Goal: Book appointment/travel/reservation

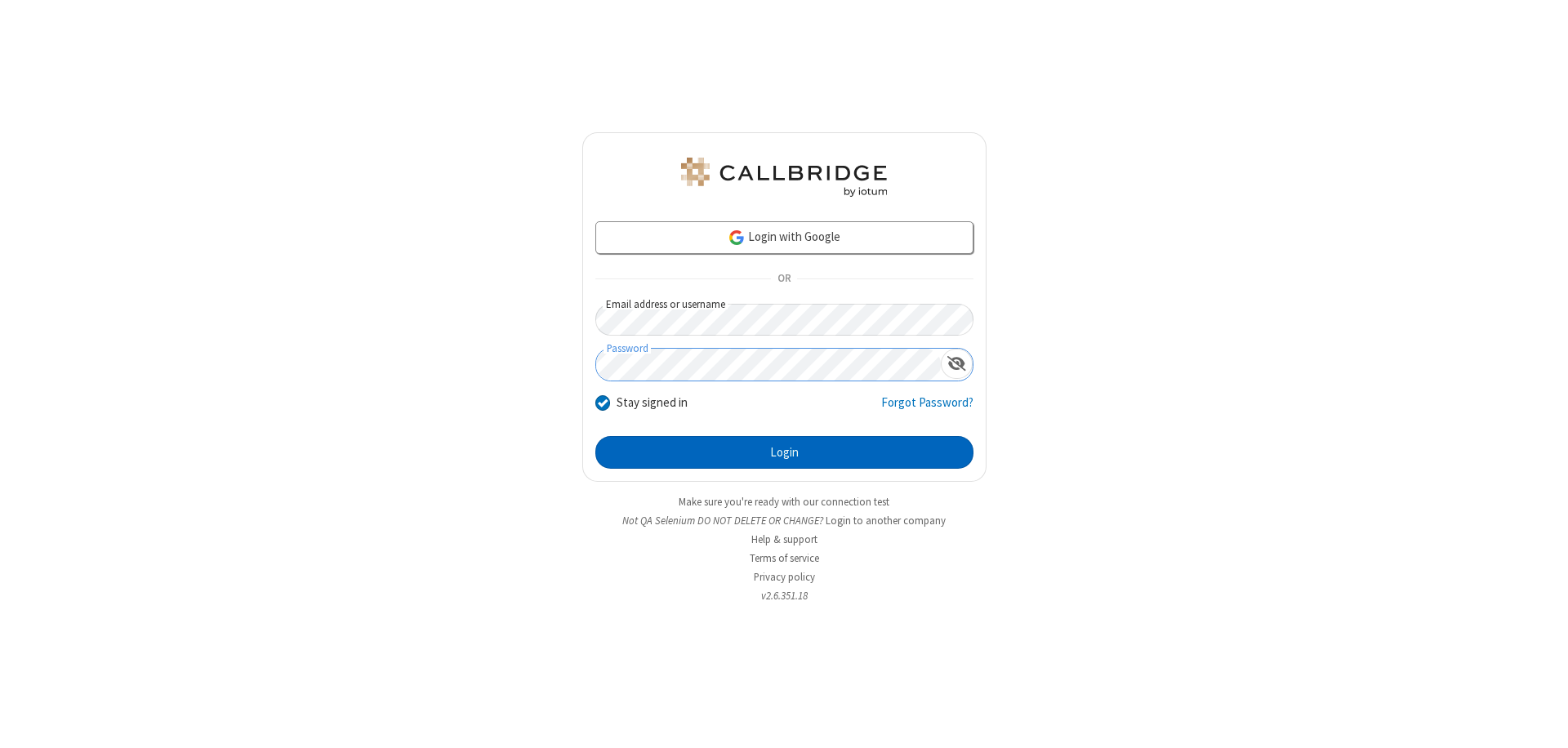
click at [784, 453] on button "Login" at bounding box center [784, 453] width 378 height 33
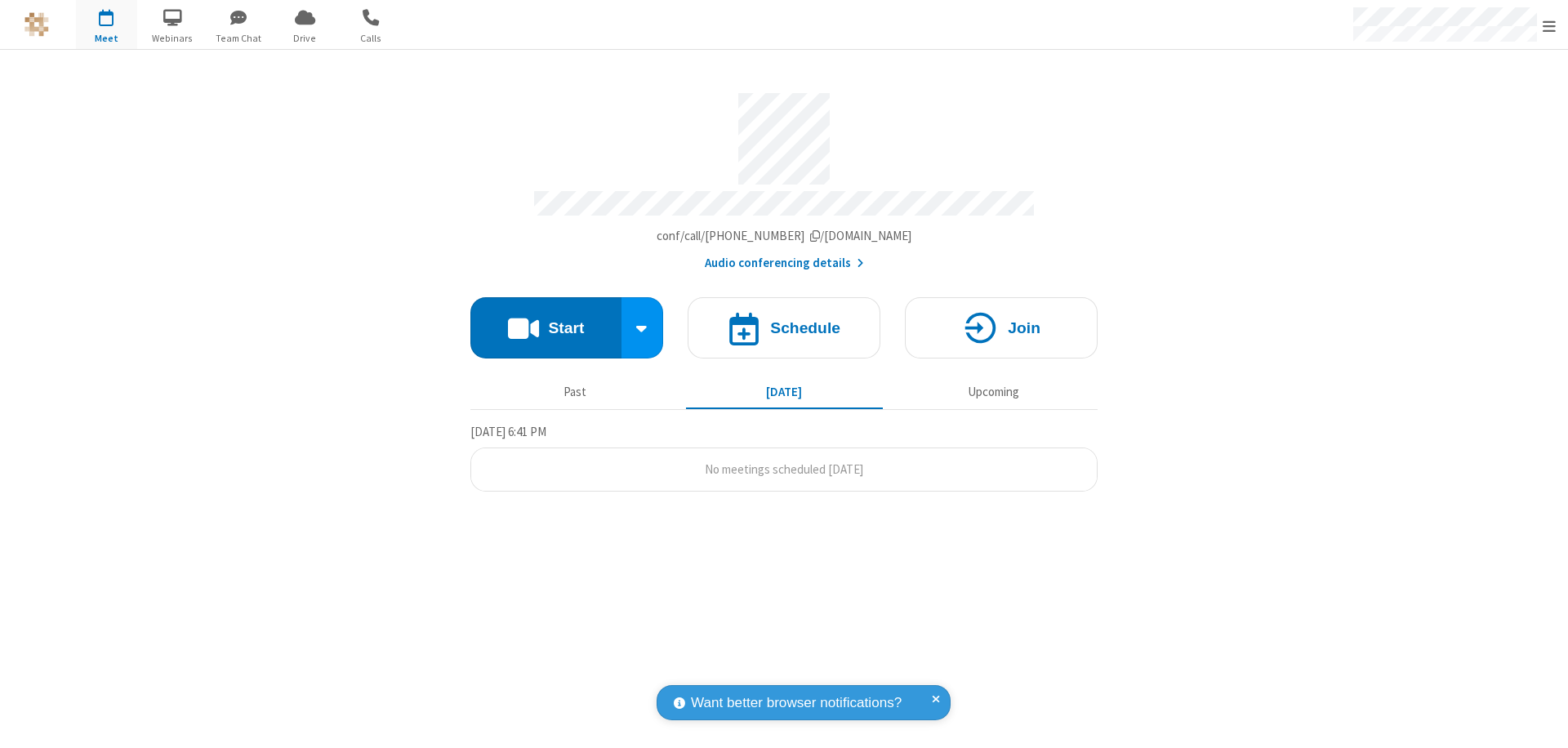
click at [1549, 25] on span "Open menu" at bounding box center [1549, 25] width 13 height 17
click at [106, 24] on span "button" at bounding box center [106, 17] width 61 height 28
click at [784, 320] on h4 "Schedule" at bounding box center [805, 328] width 70 height 16
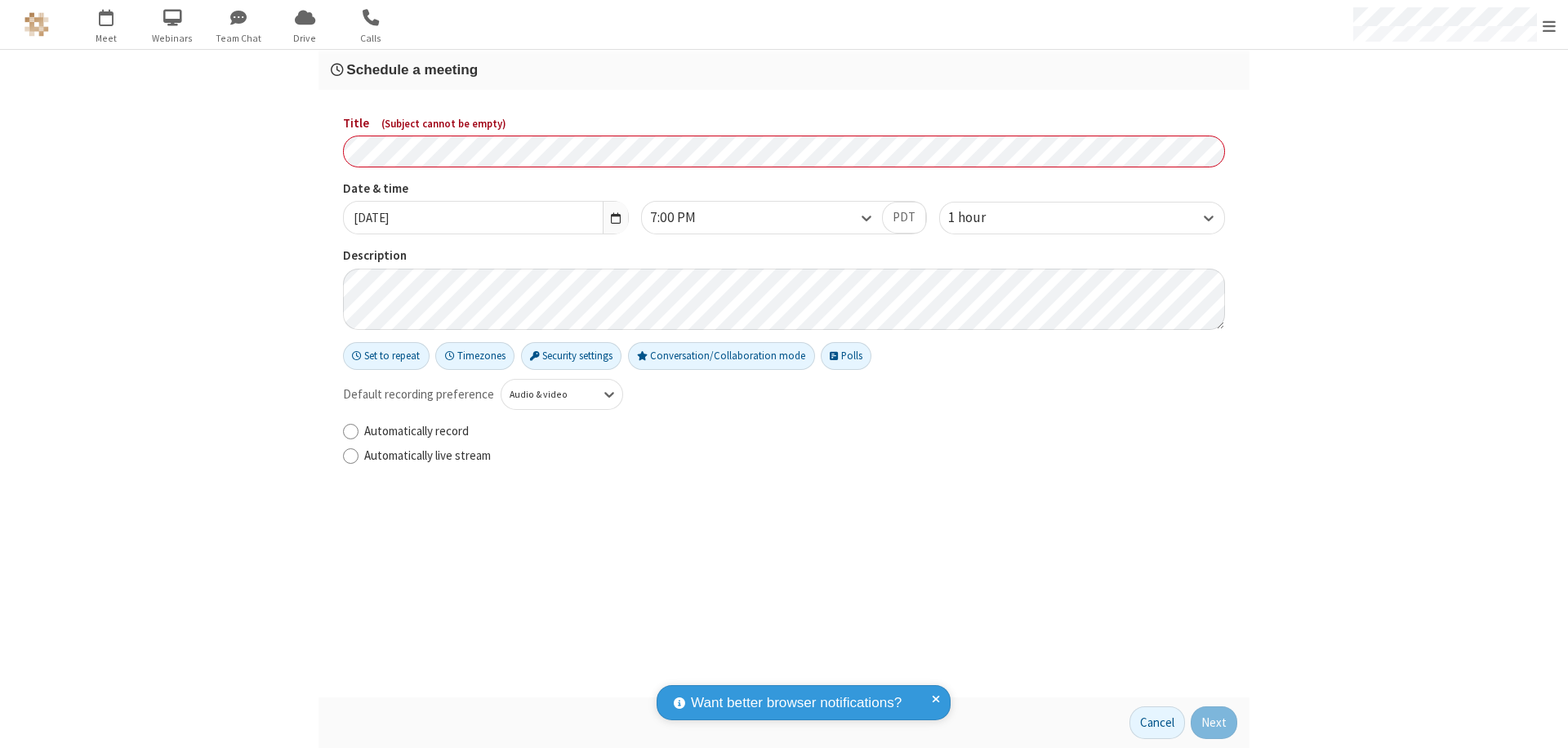
click at [784, 69] on h3 "Schedule a meeting" at bounding box center [784, 70] width 906 height 16
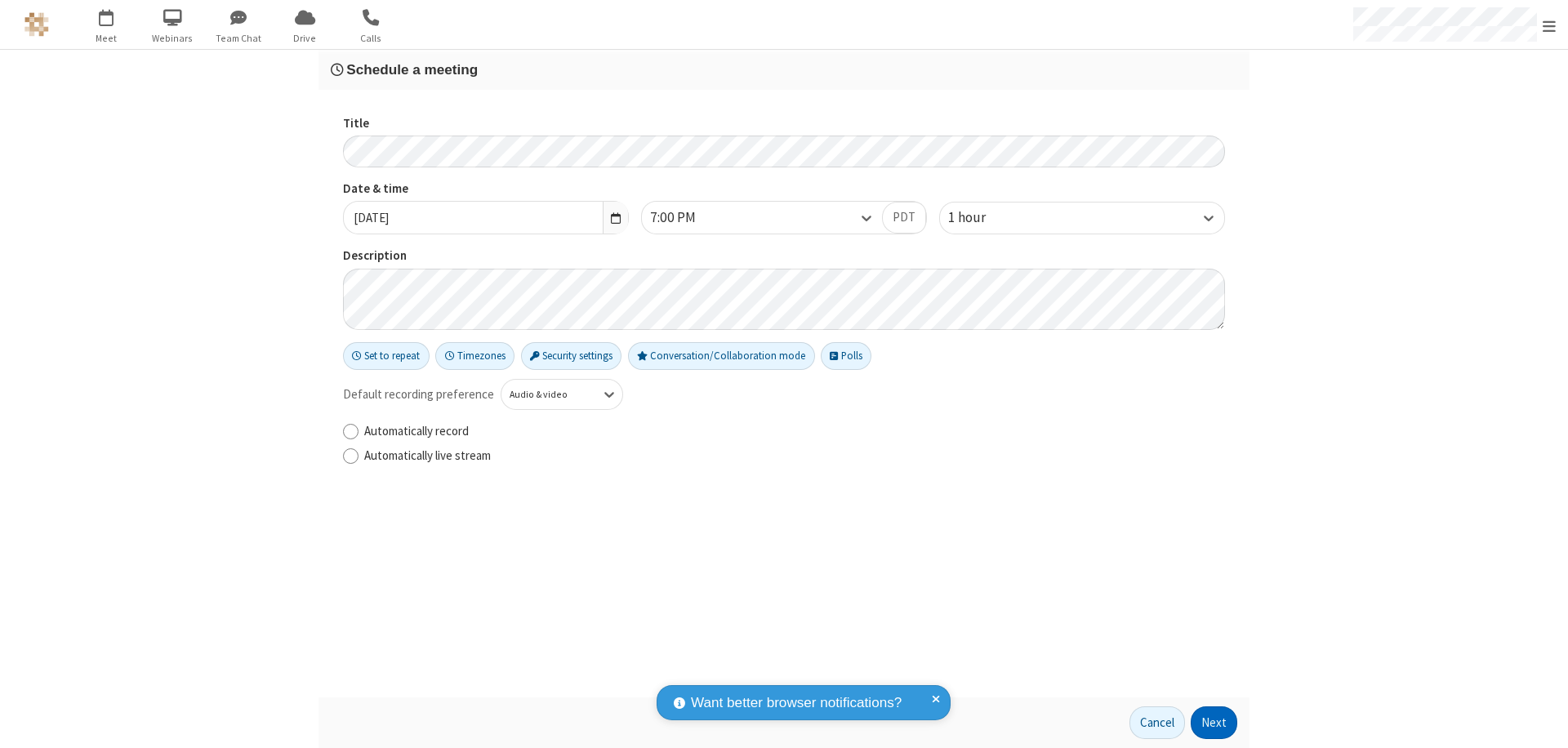
click at [1214, 723] on button "Next" at bounding box center [1214, 724] width 47 height 33
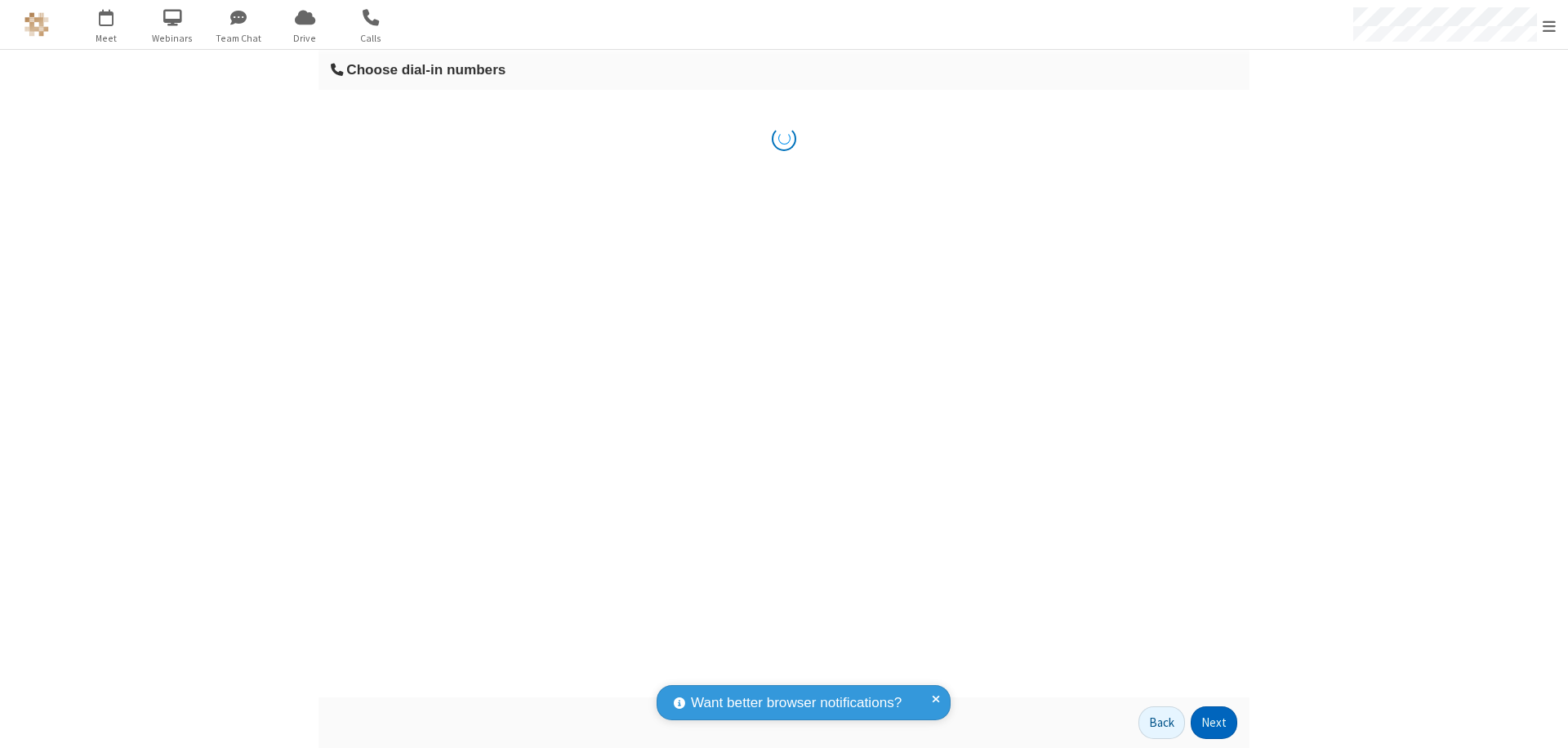
click at [1214, 723] on button "Next" at bounding box center [1214, 724] width 47 height 33
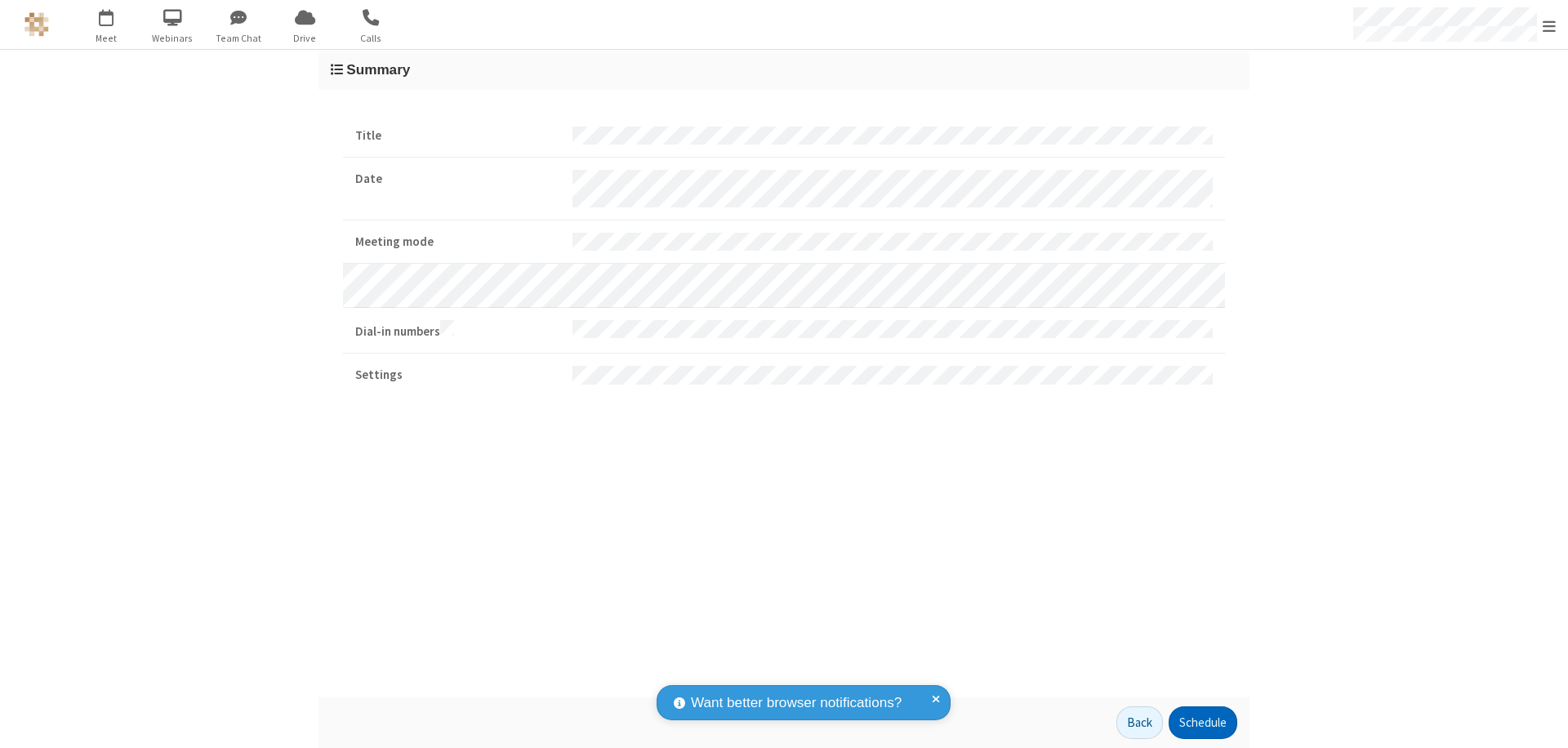
click at [1202, 723] on button "Schedule" at bounding box center [1203, 724] width 68 height 33
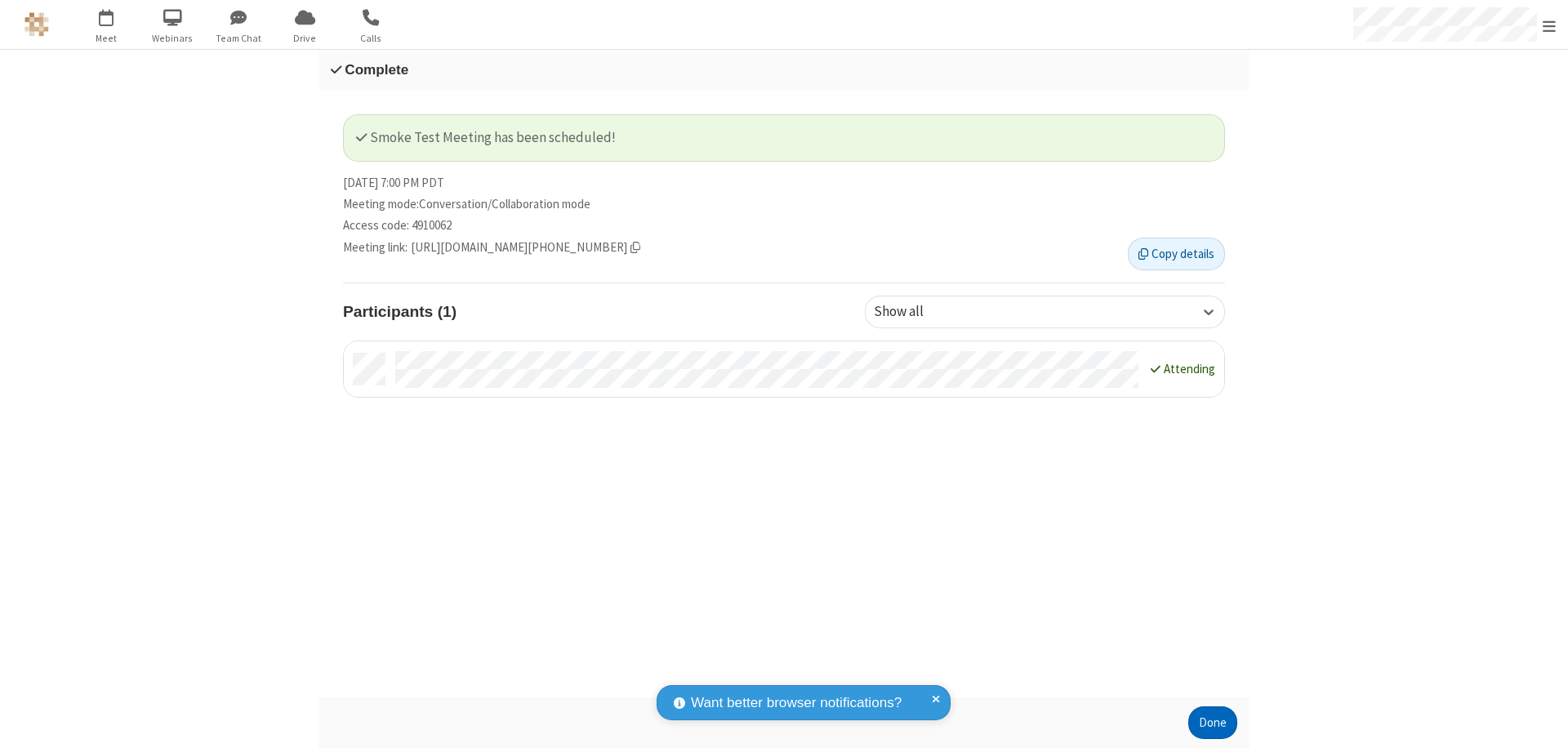
click at [1213, 723] on button "Done" at bounding box center [1213, 724] width 49 height 33
